Goal: Navigation & Orientation: Find specific page/section

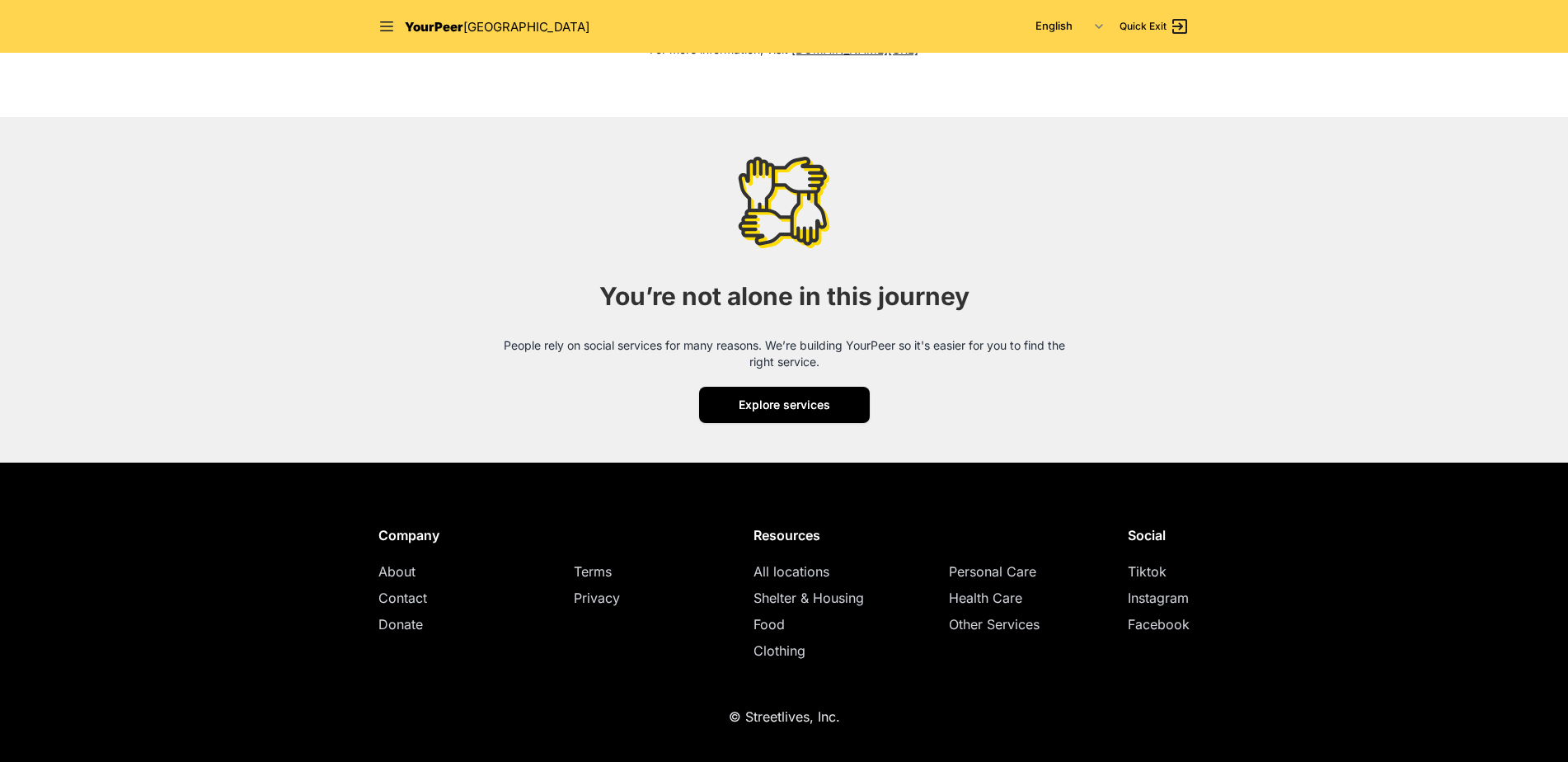
scroll to position [2068, 0]
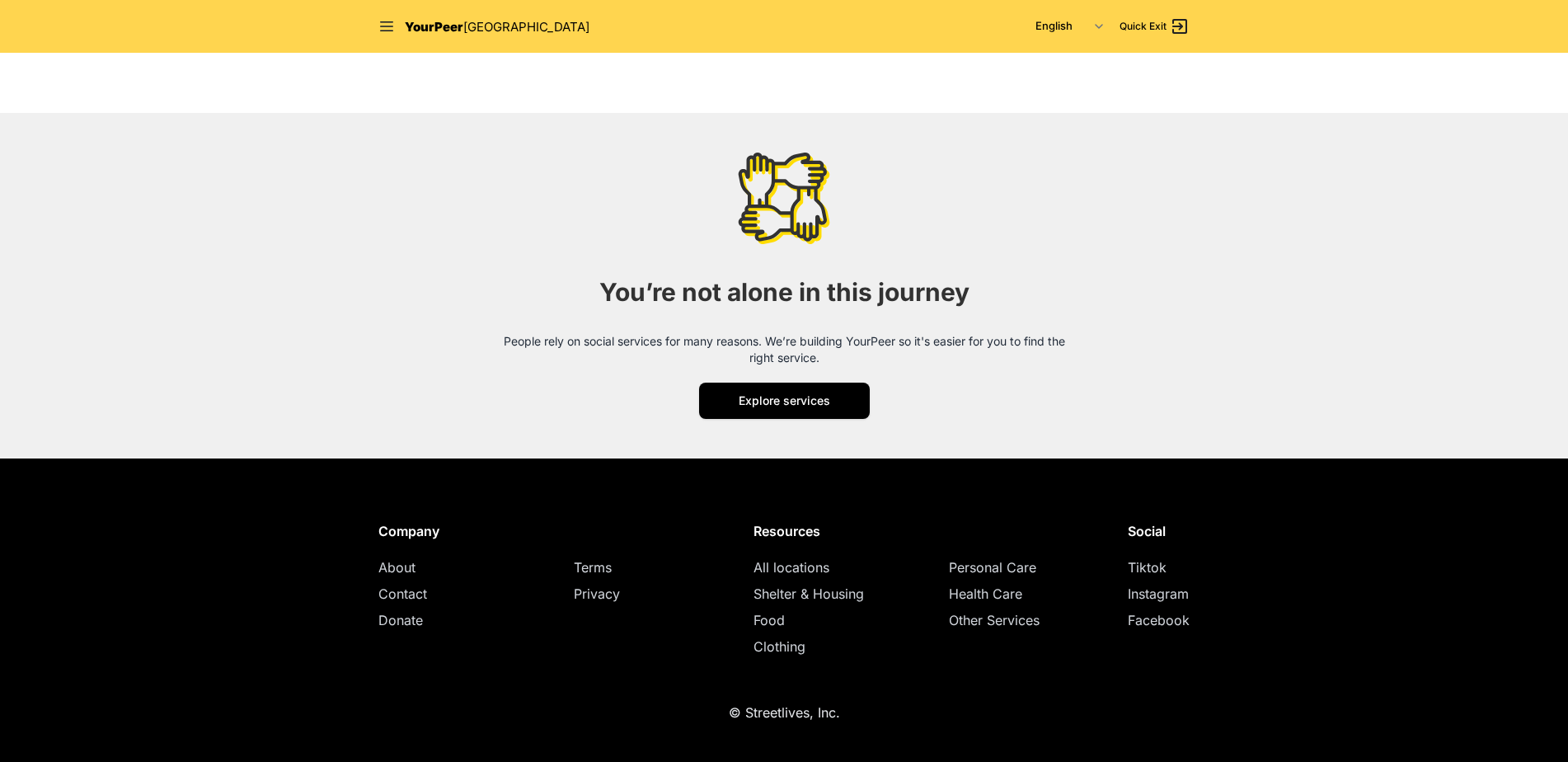
click at [400, 570] on span "About" at bounding box center [397, 568] width 37 height 17
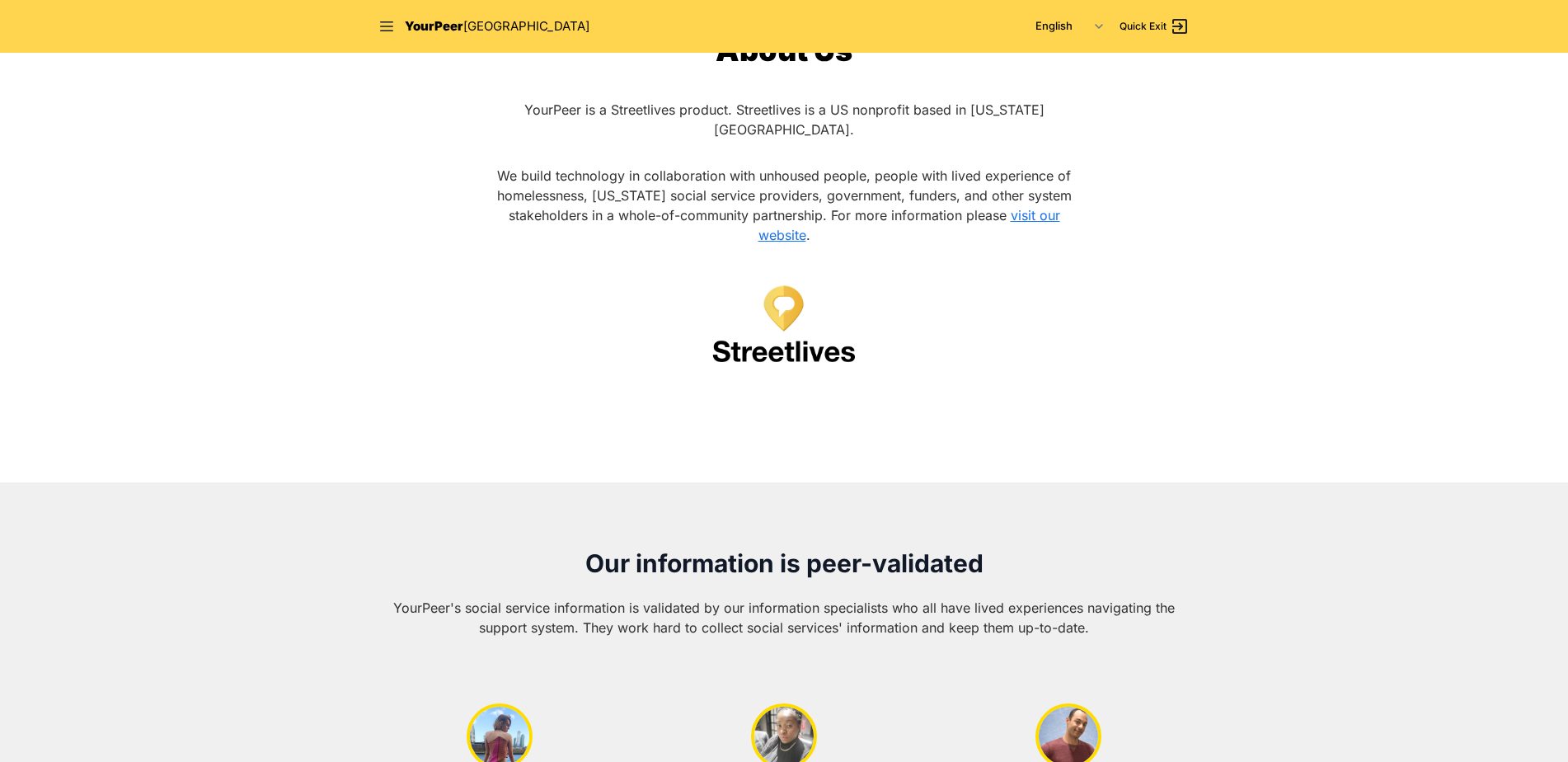
scroll to position [330, 0]
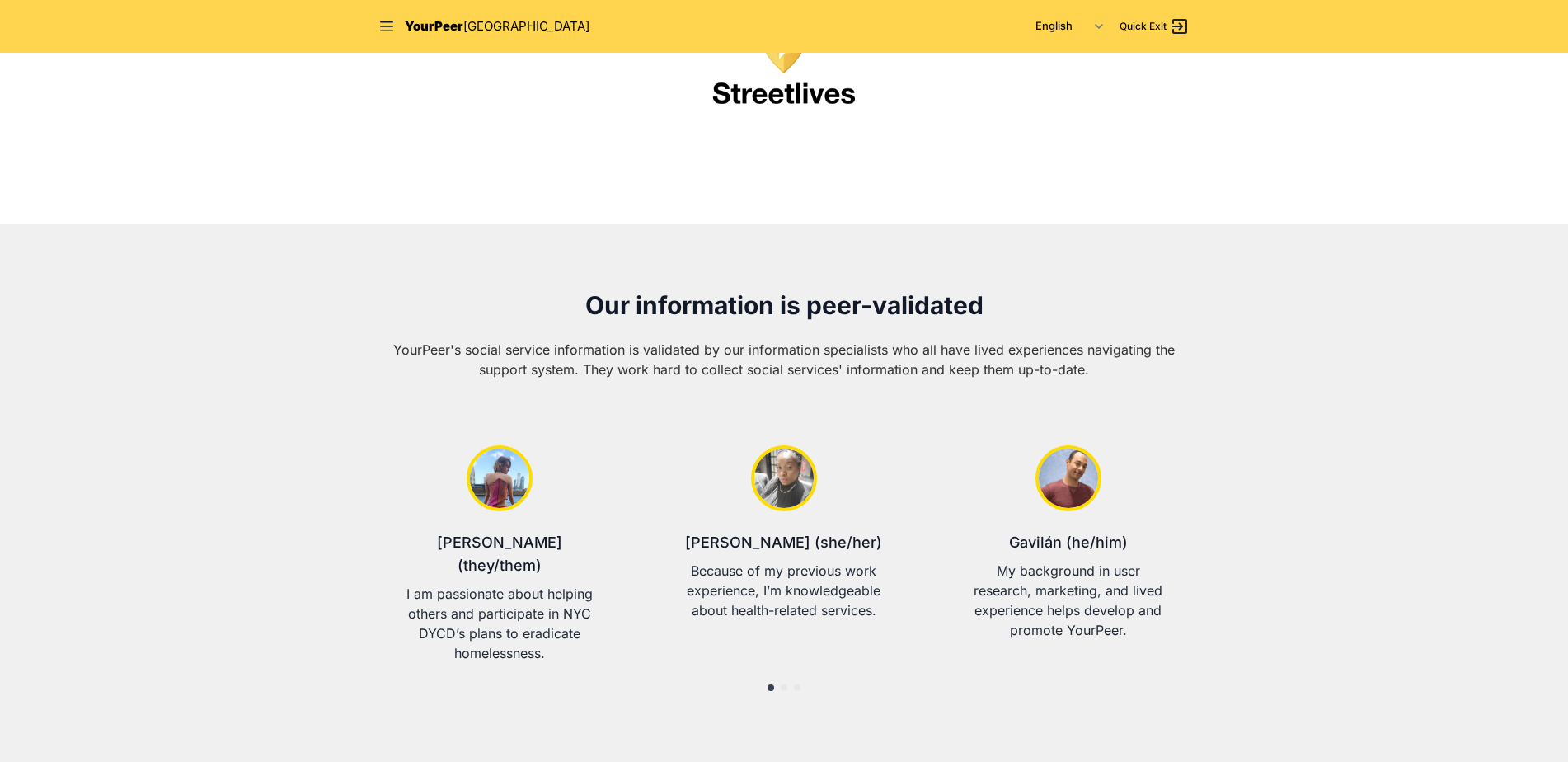
drag, startPoint x: 1093, startPoint y: 6, endPoint x: 1088, endPoint y: 19, distance: 13.9
click at [1090, 10] on nav "YourPeer [GEOGRAPHIC_DATA] English Español 简体中文 বাংলা Français Русский Quick Ex…" at bounding box center [784, 26] width 845 height 52
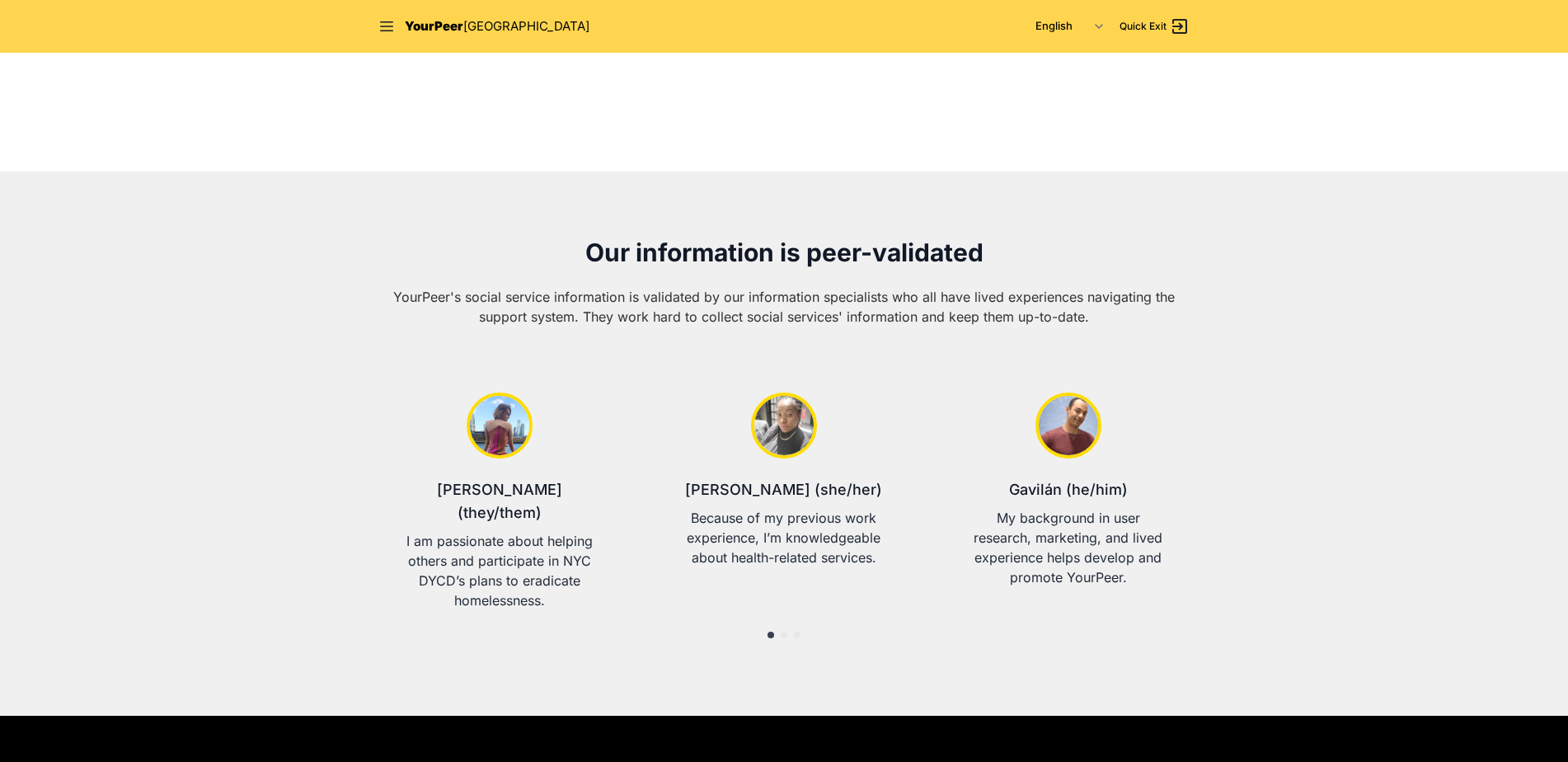
scroll to position [412, 0]
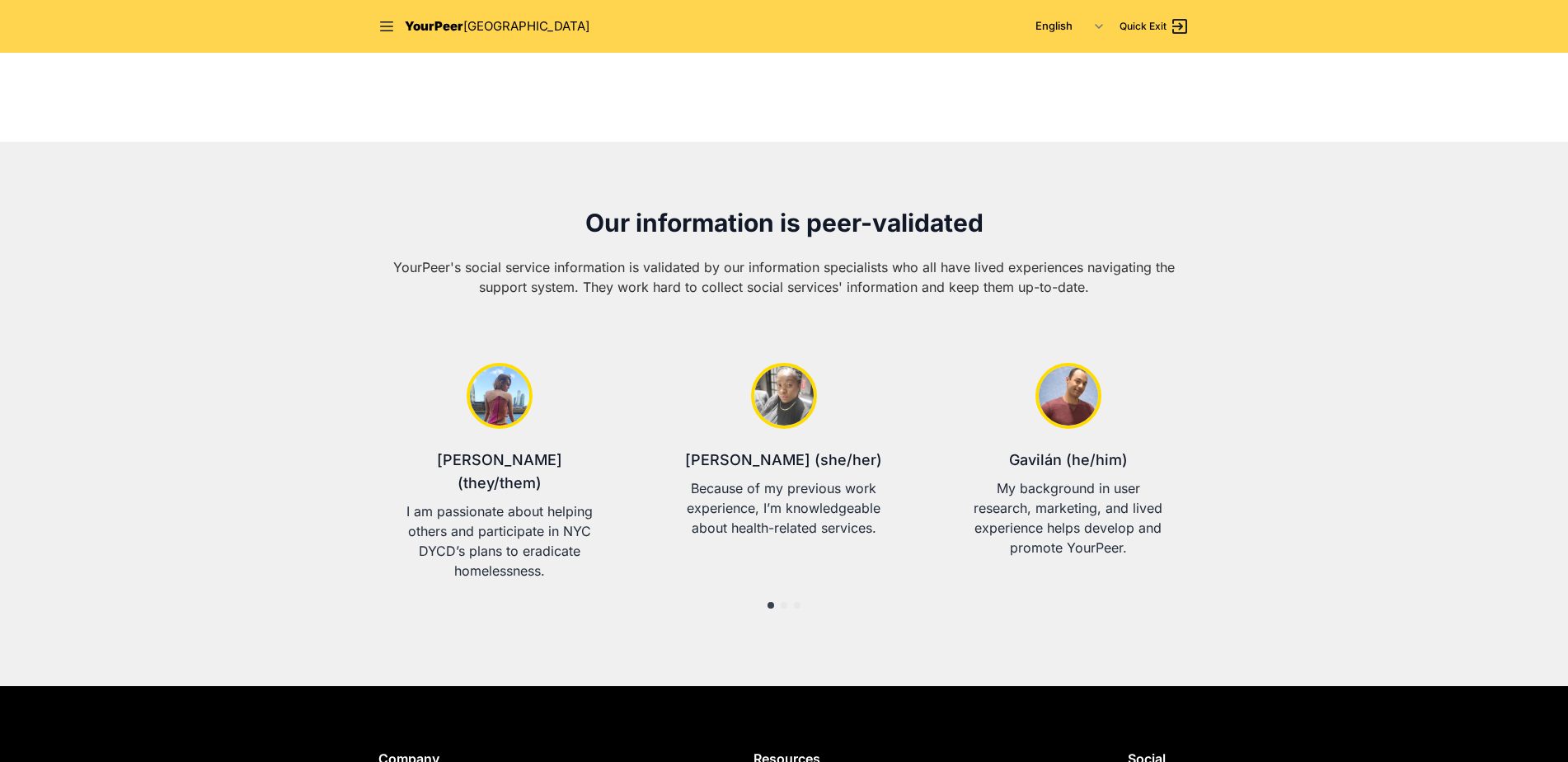
click at [227, 477] on section "Our information is peer-validated YourPeer's social service information is vali…" at bounding box center [784, 414] width 1568 height 544
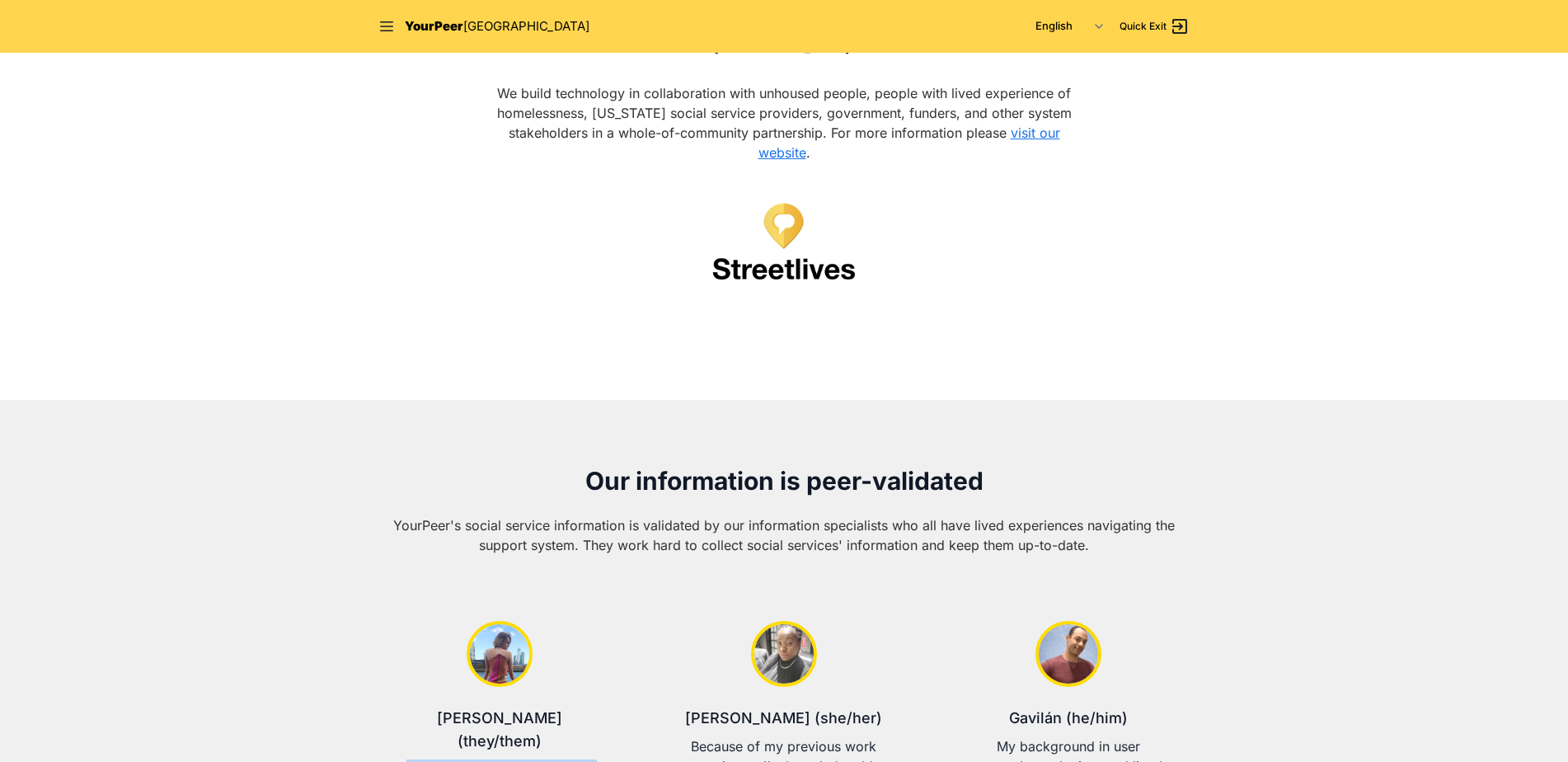
scroll to position [0, 0]
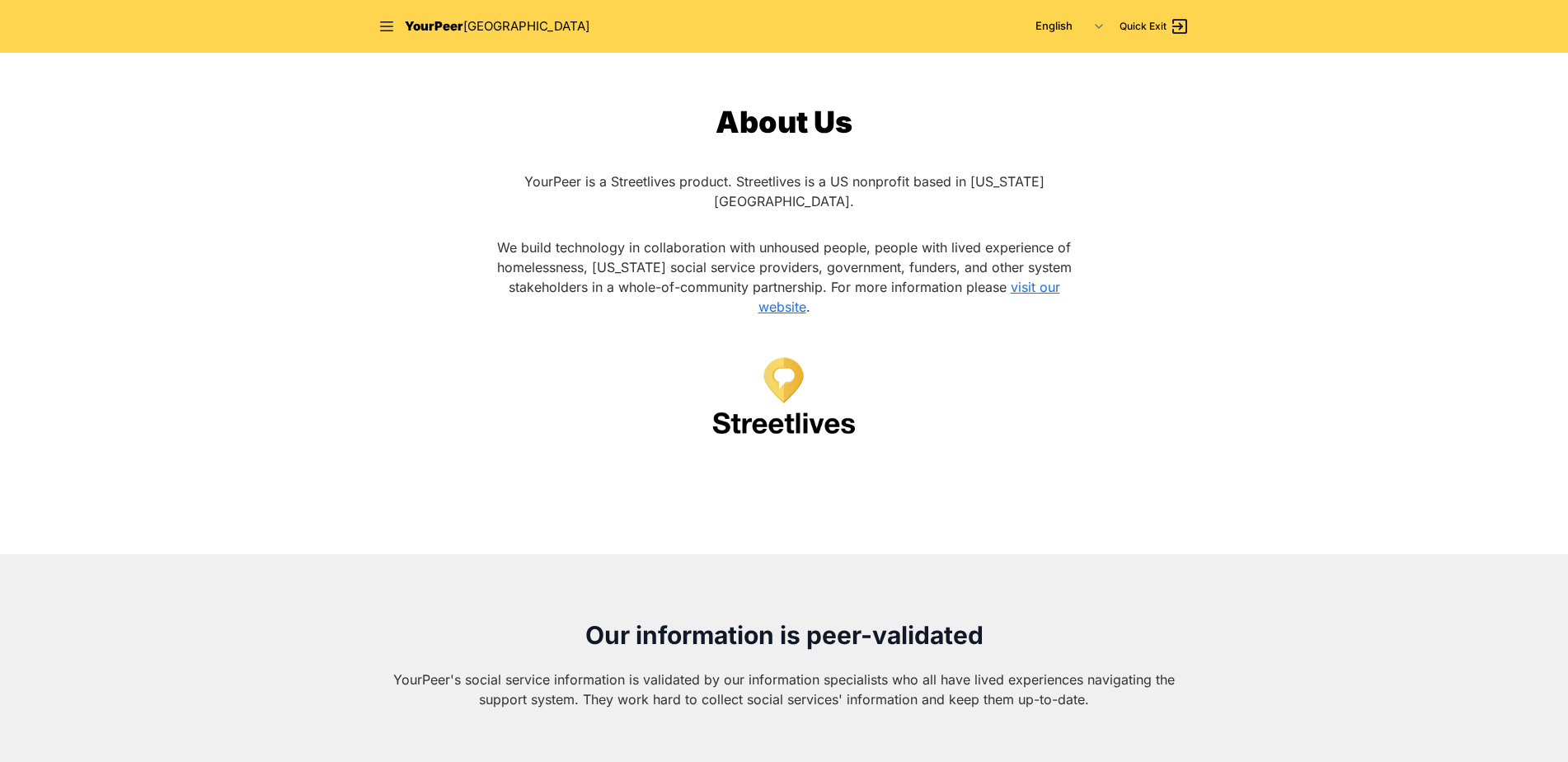
click at [452, 22] on span "YourPeer" at bounding box center [434, 25] width 59 height 16
